Goal: Information Seeking & Learning: Find specific page/section

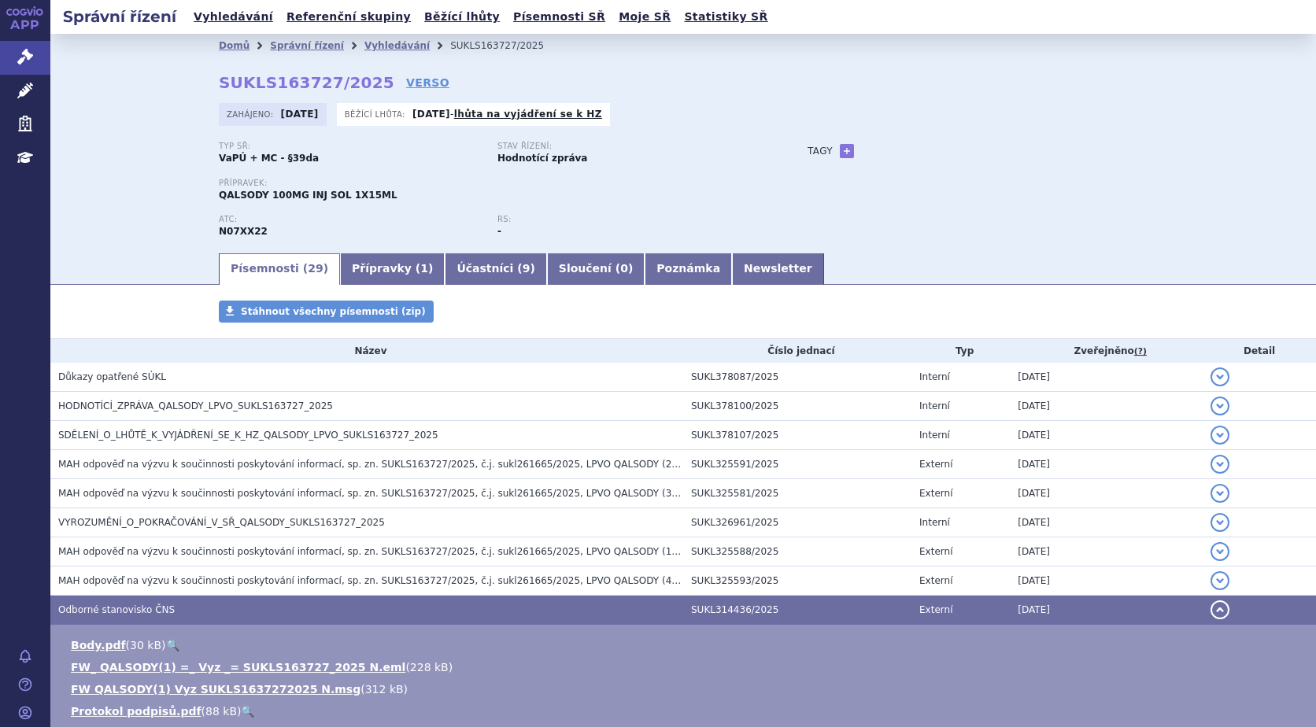
scroll to position [103, 0]
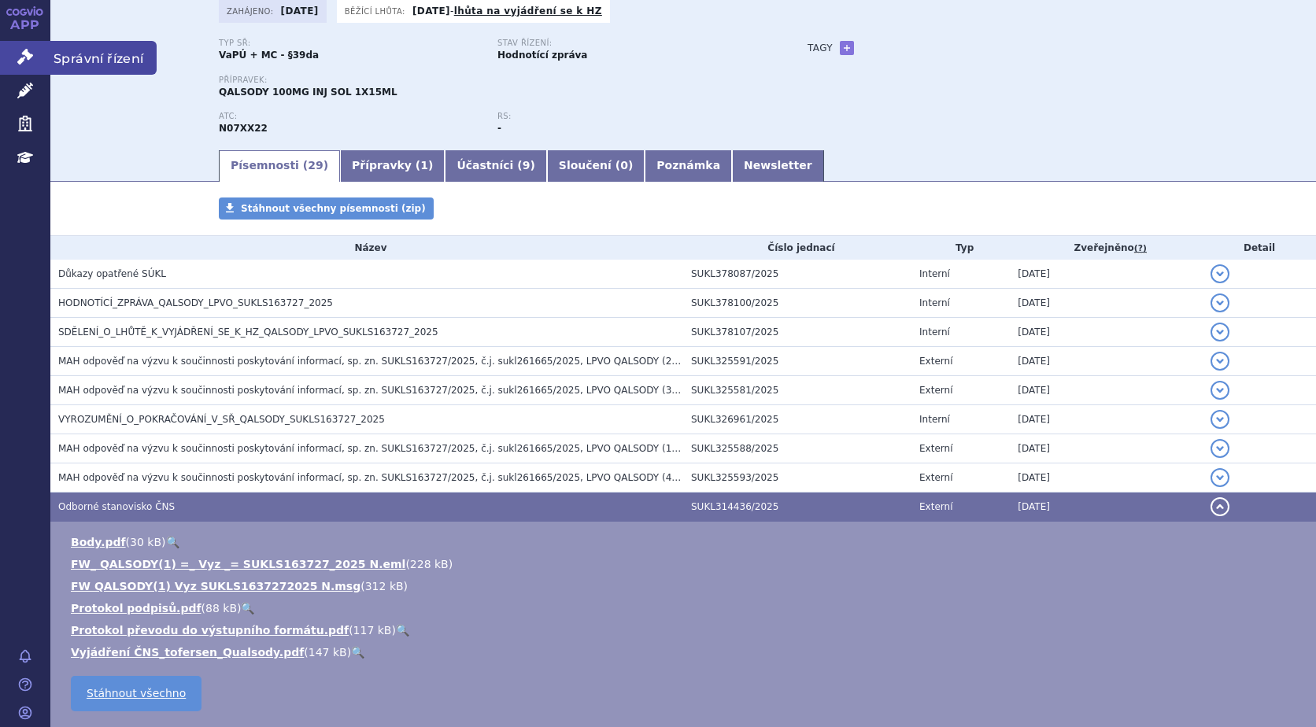
click at [115, 62] on span "Správní řízení" at bounding box center [103, 57] width 106 height 33
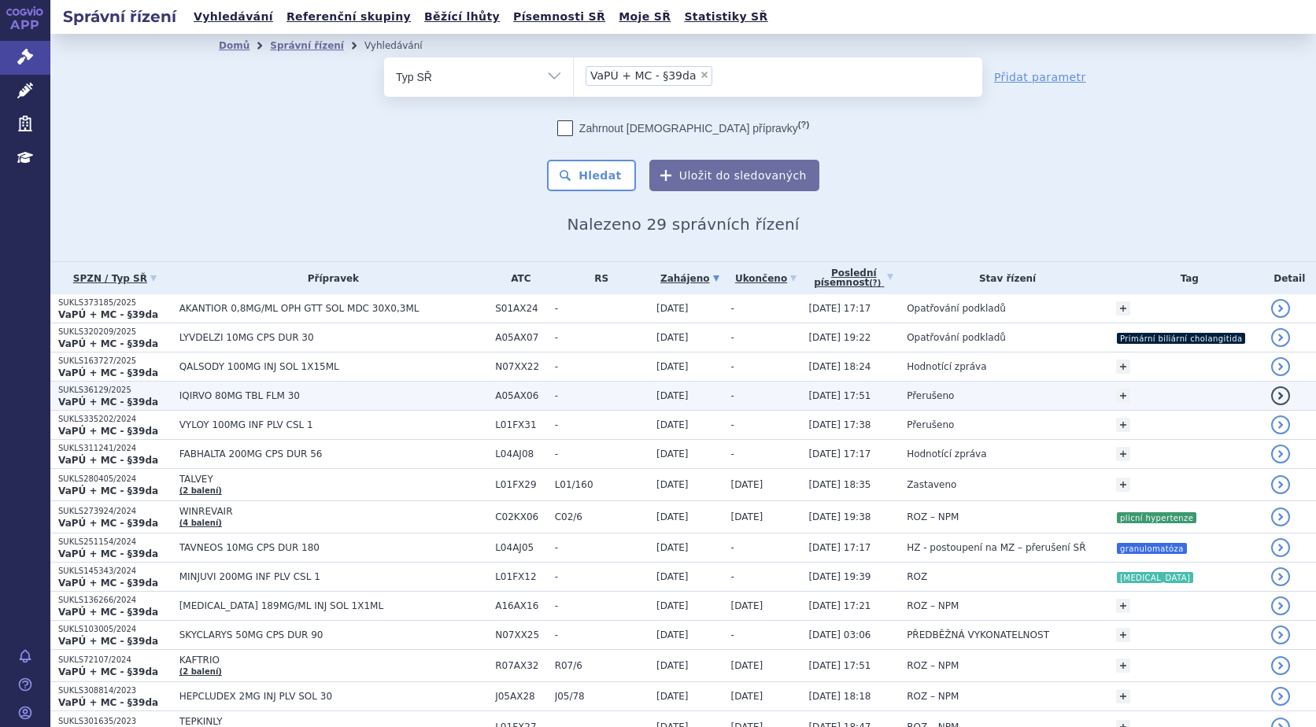
click at [103, 401] on strong "VaPÚ + MC - §39da" at bounding box center [108, 402] width 100 height 11
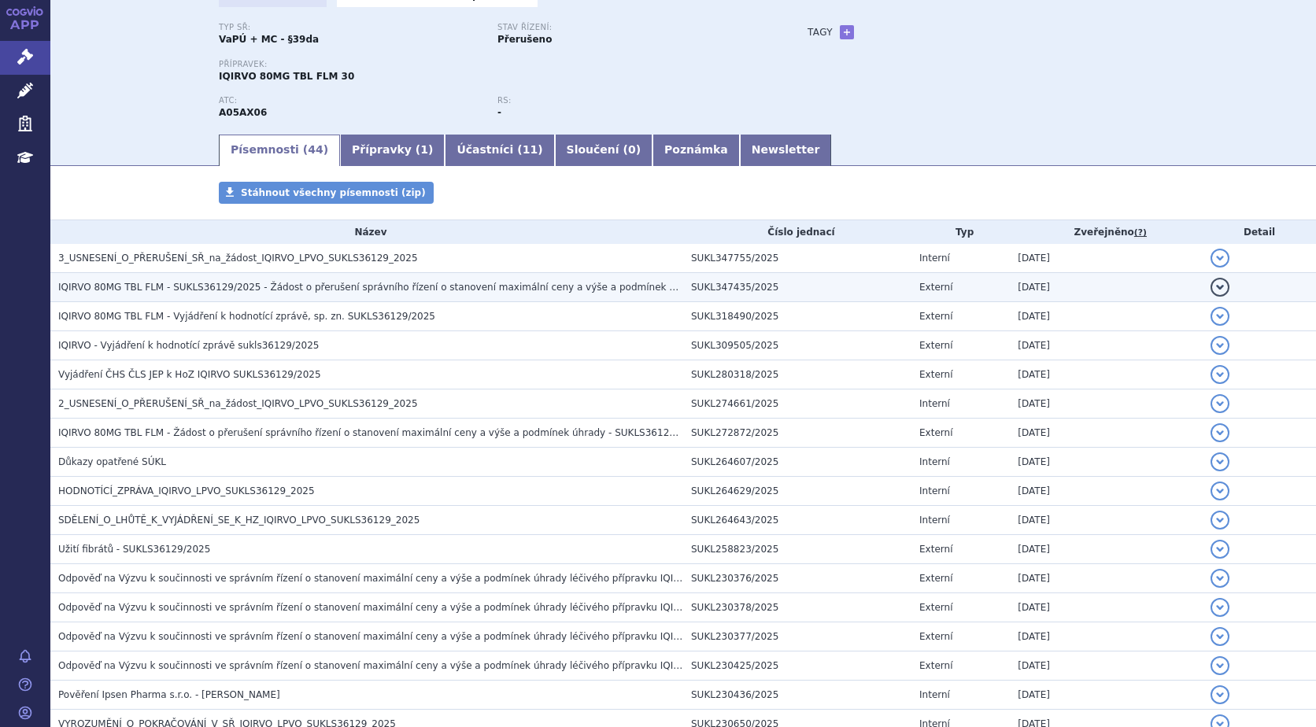
scroll to position [157, 0]
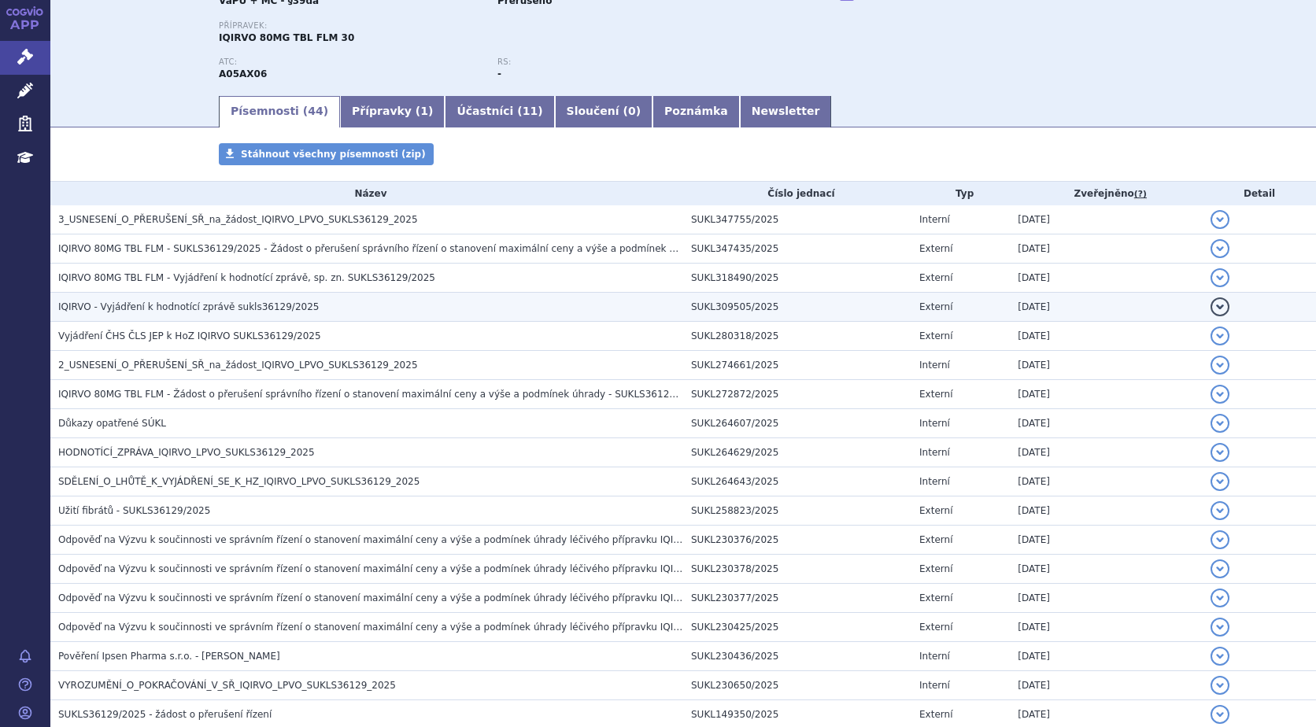
click at [147, 312] on span "IQIRVO - Vyjádření k hodnotící zprávě sukls36129/2025" at bounding box center [188, 306] width 260 height 11
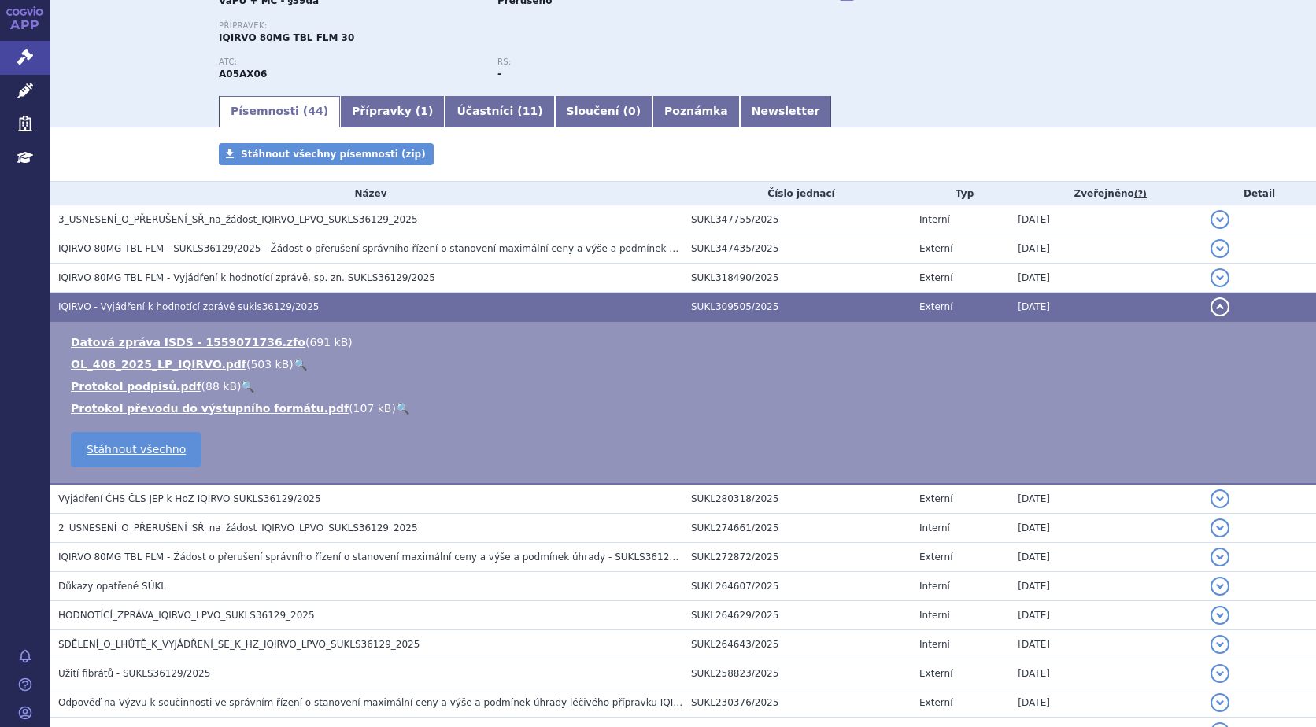
click at [294, 361] on link "🔍" at bounding box center [300, 364] width 13 height 13
